Goal: Task Accomplishment & Management: Manage account settings

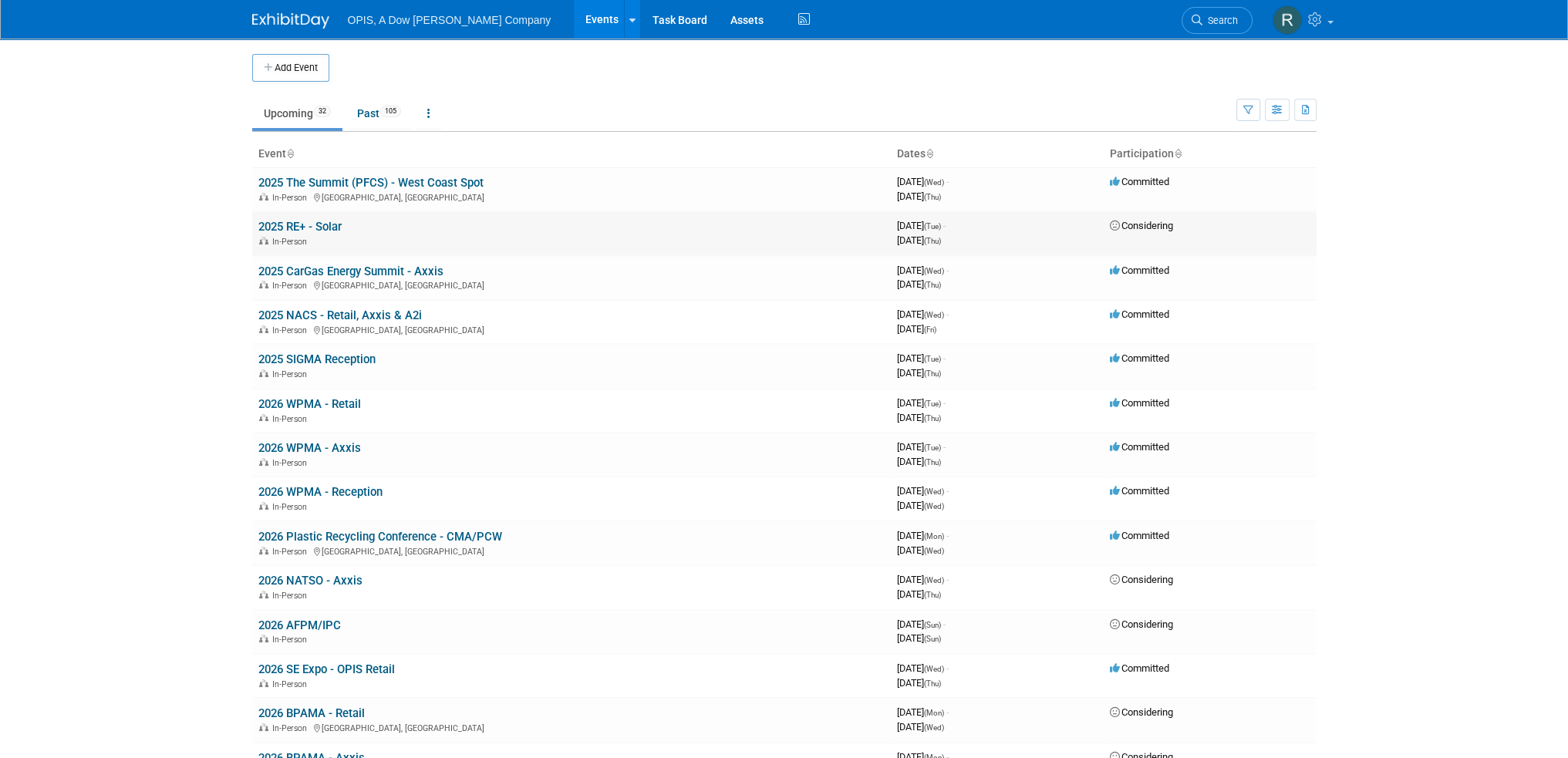
click at [287, 223] on link "2025 RE+ - Solar" at bounding box center [300, 226] width 84 height 14
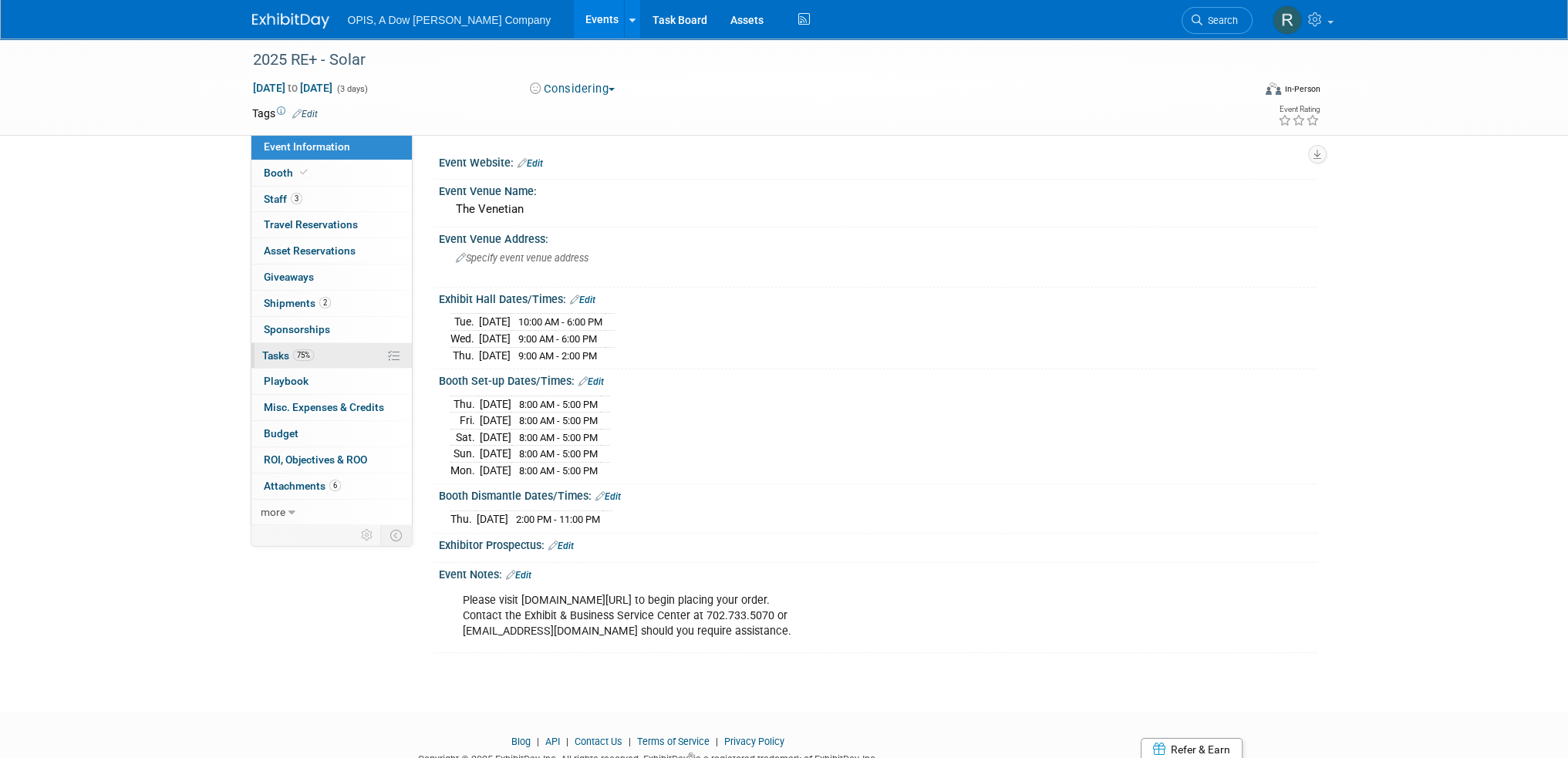
click at [265, 350] on span "Tasks 75%" at bounding box center [288, 356] width 51 height 13
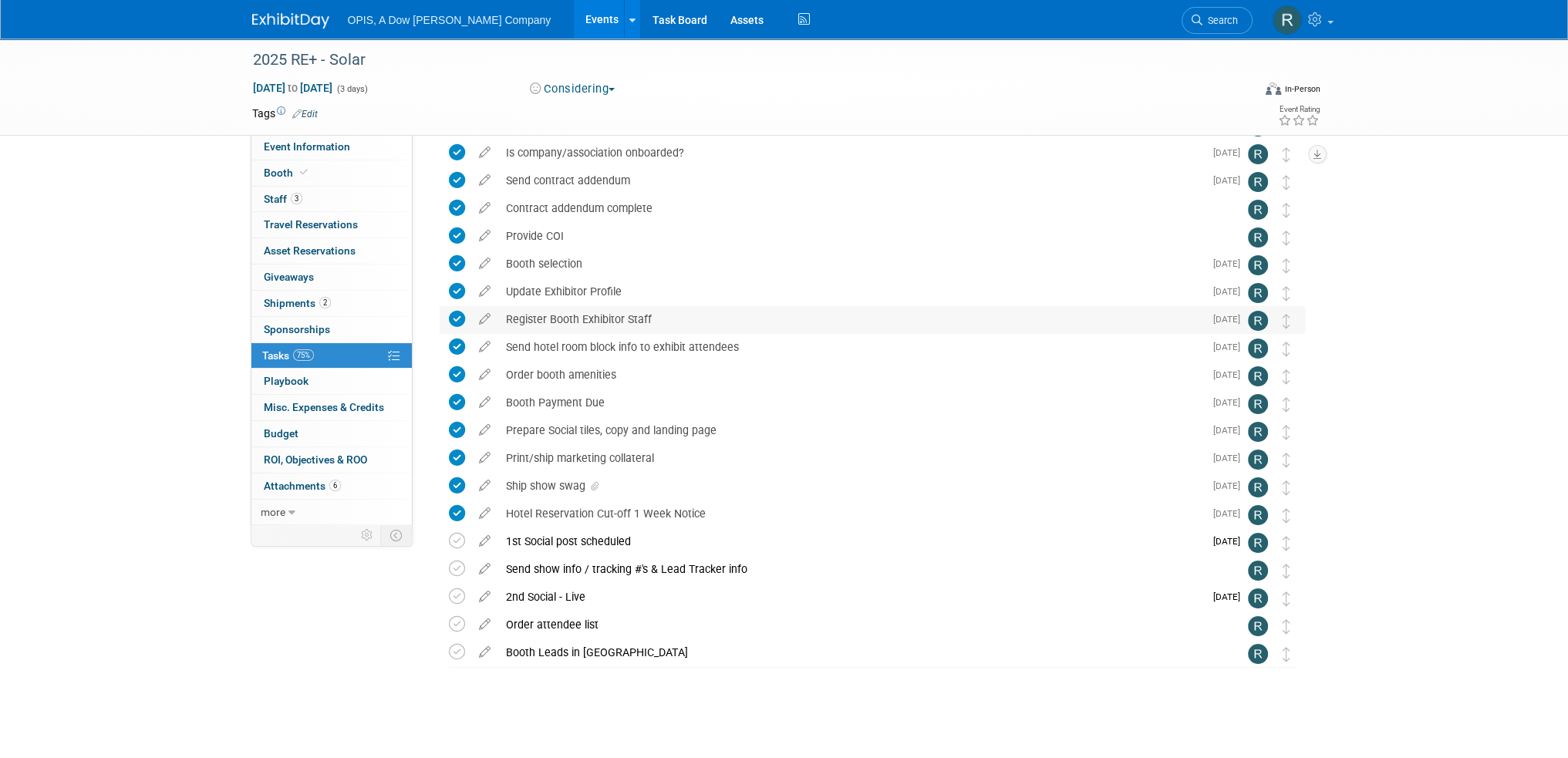
scroll to position [90, 0]
click at [485, 621] on icon at bounding box center [485, 619] width 27 height 19
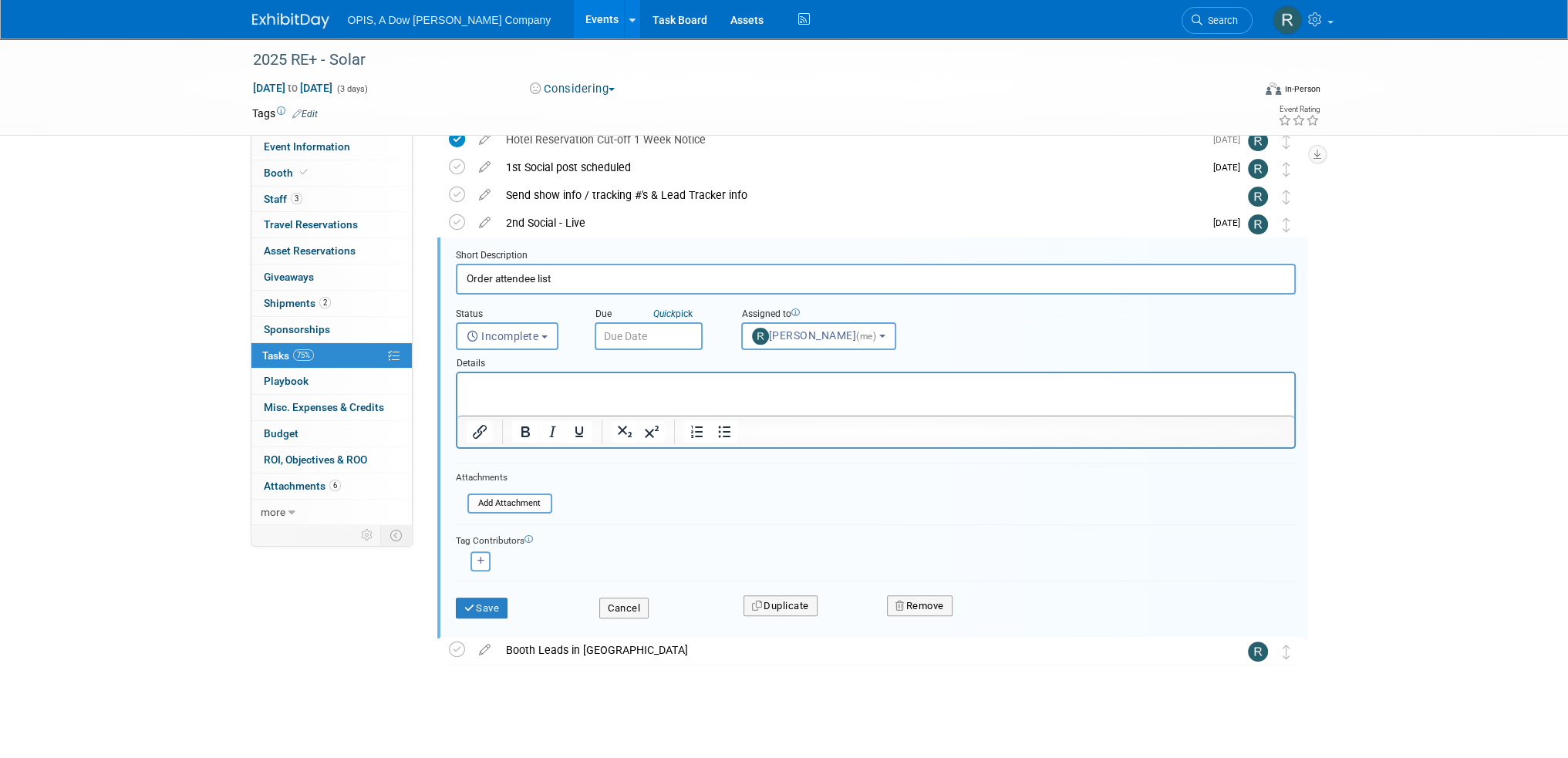
scroll to position [0, 0]
click at [570, 395] on html at bounding box center [874, 383] width 836 height 20
click at [500, 327] on button "Incomplete" at bounding box center [507, 336] width 103 height 28
click at [512, 396] on label "Completed" at bounding box center [506, 402] width 84 height 24
click at [459, 396] on input "Completed" at bounding box center [454, 400] width 10 height 10
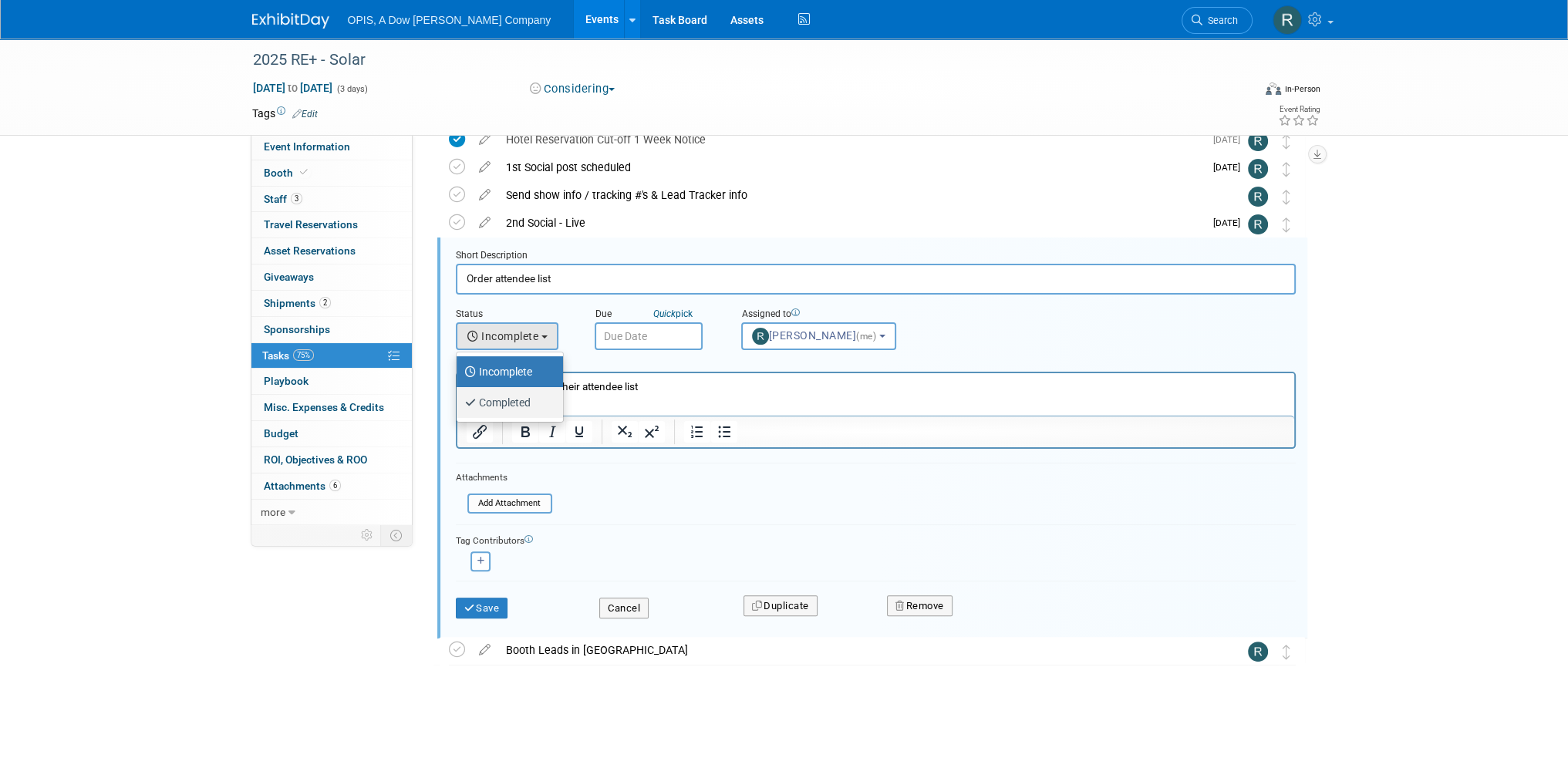
select select "3"
click at [644, 335] on input "text" at bounding box center [648, 336] width 108 height 28
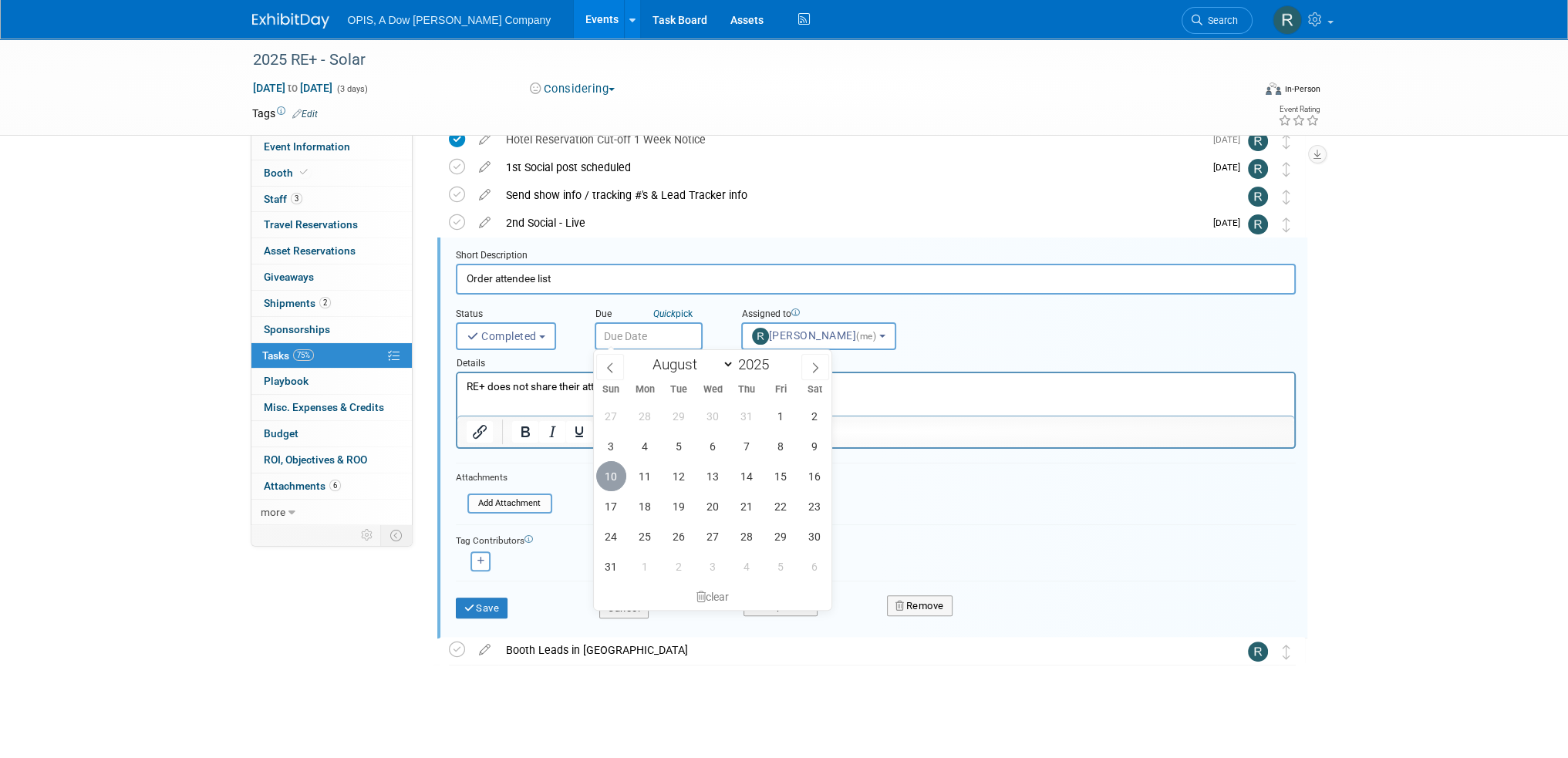
click at [600, 482] on span "10" at bounding box center [611, 476] width 30 height 30
type input "[DATE]"
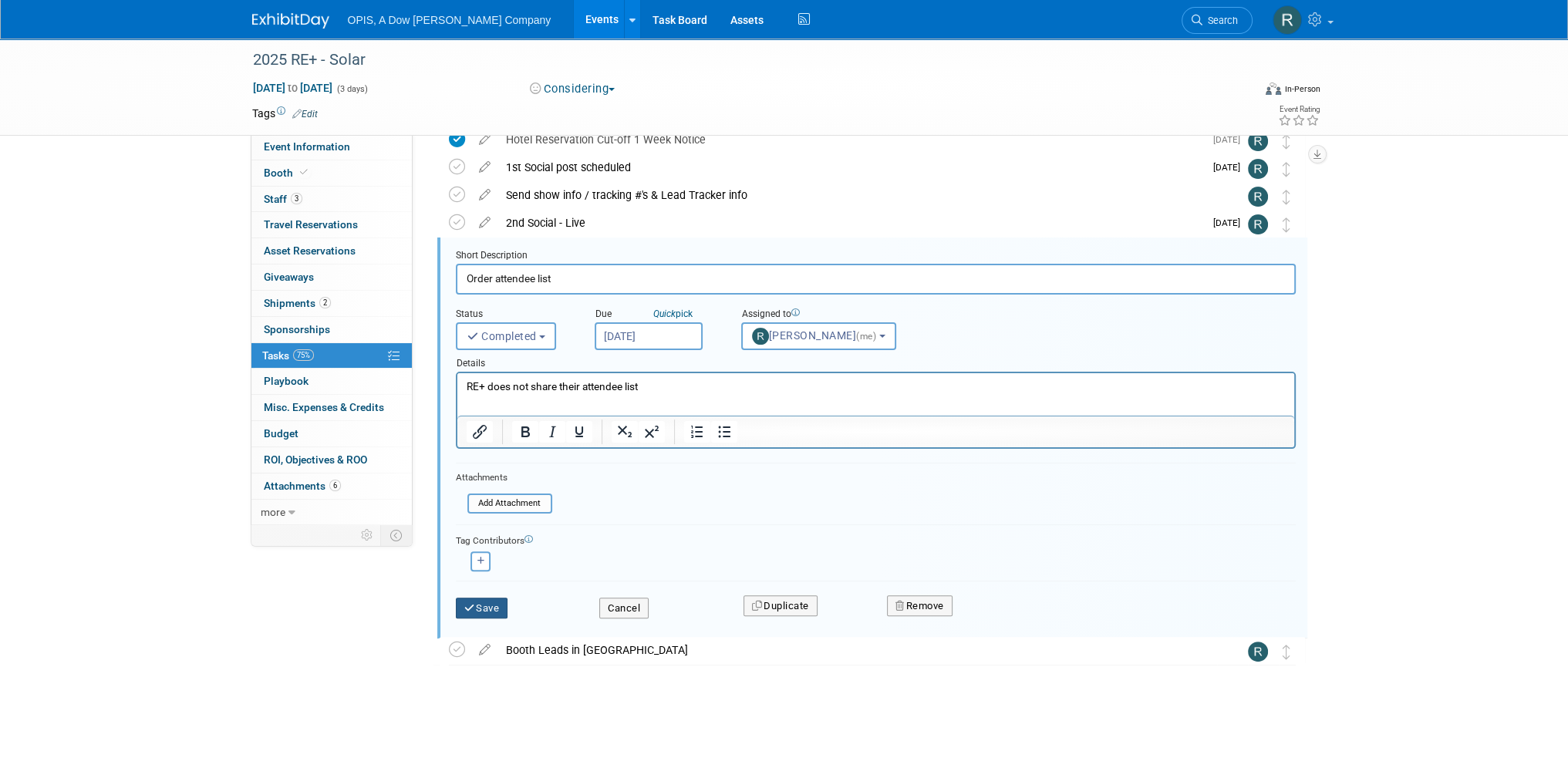
click at [466, 603] on icon "submit" at bounding box center [470, 608] width 13 height 10
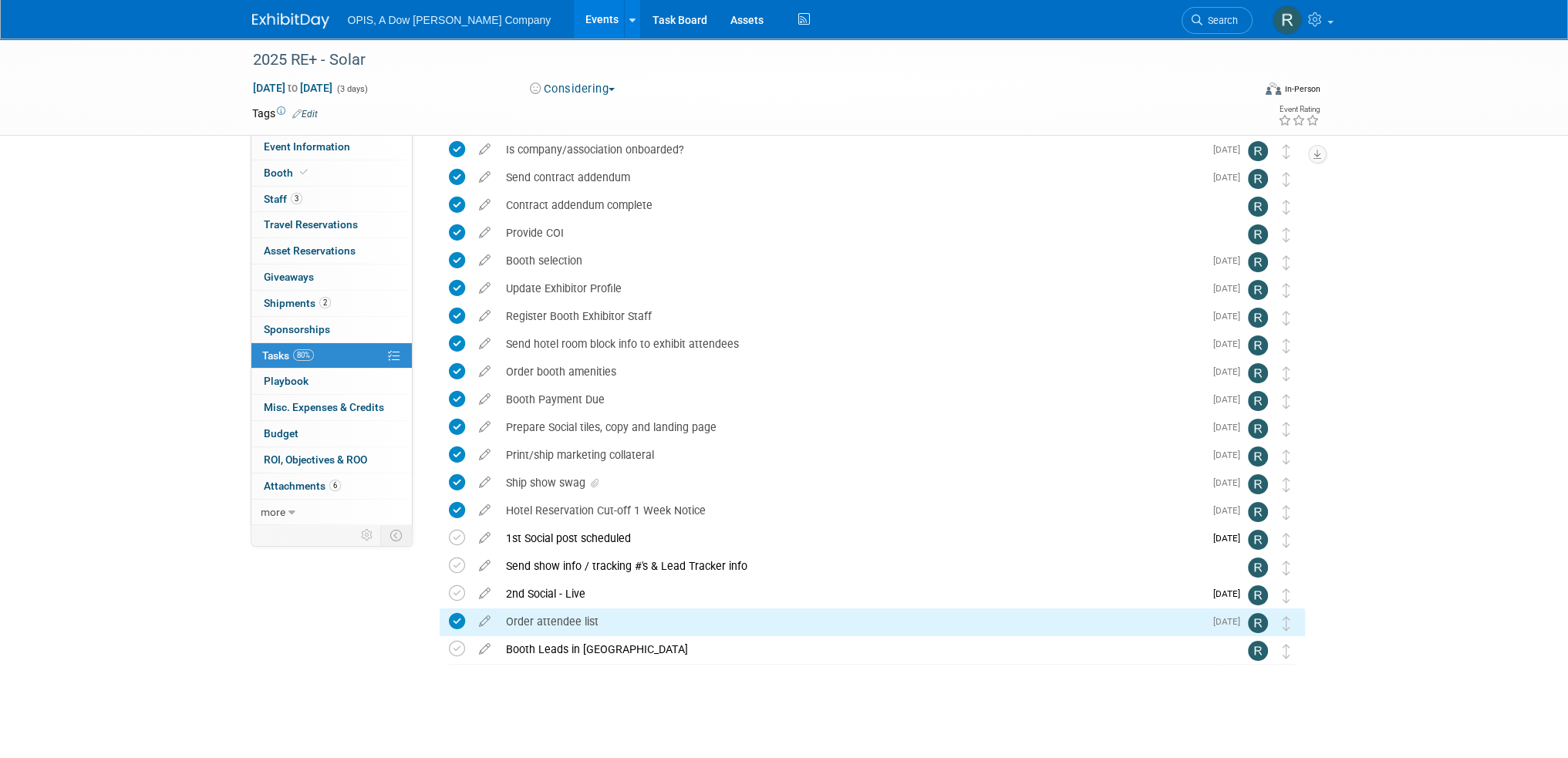
scroll to position [90, 0]
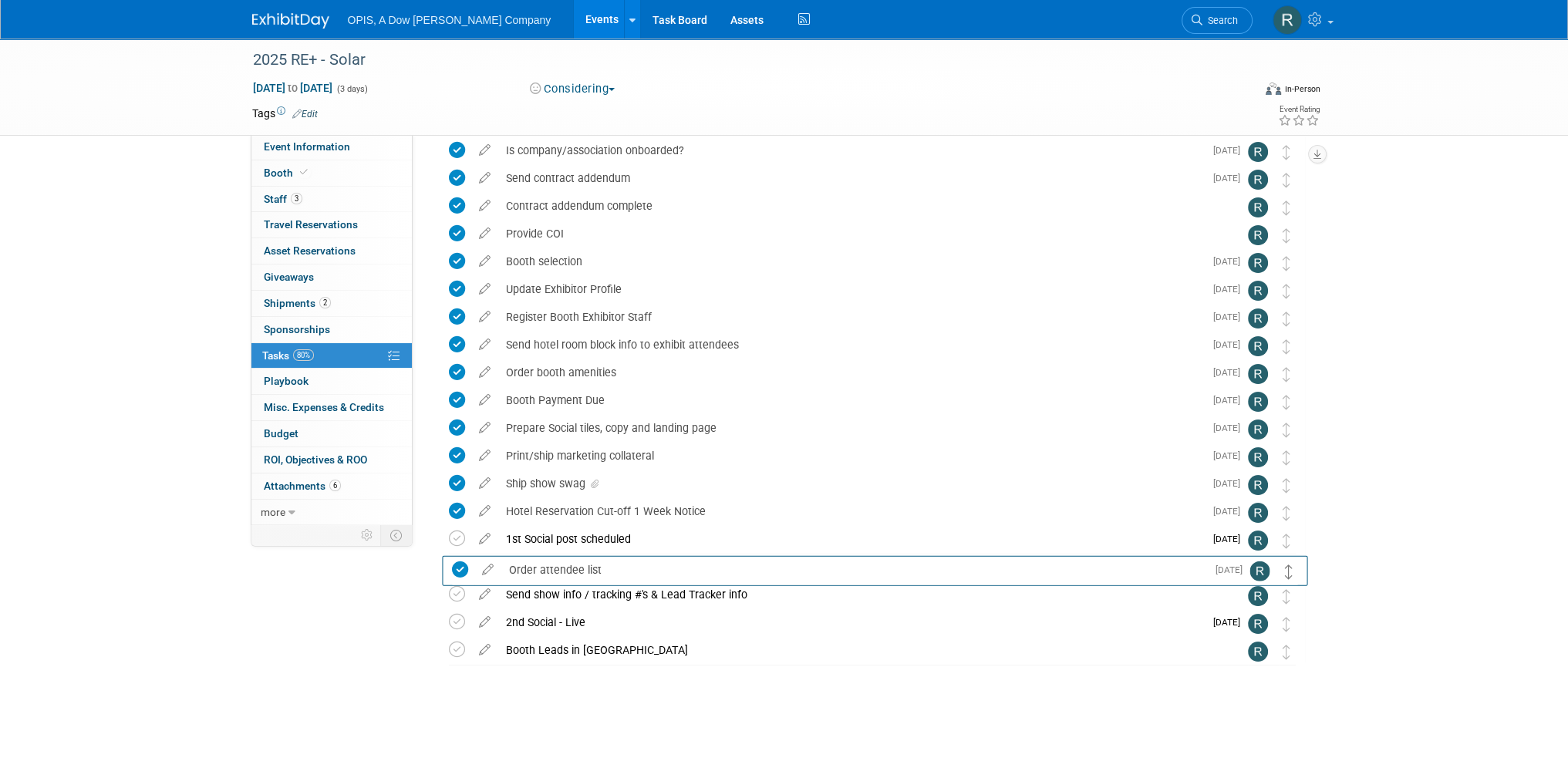
drag, startPoint x: 1289, startPoint y: 625, endPoint x: 1293, endPoint y: 539, distance: 86.1
